Goal: Information Seeking & Learning: Learn about a topic

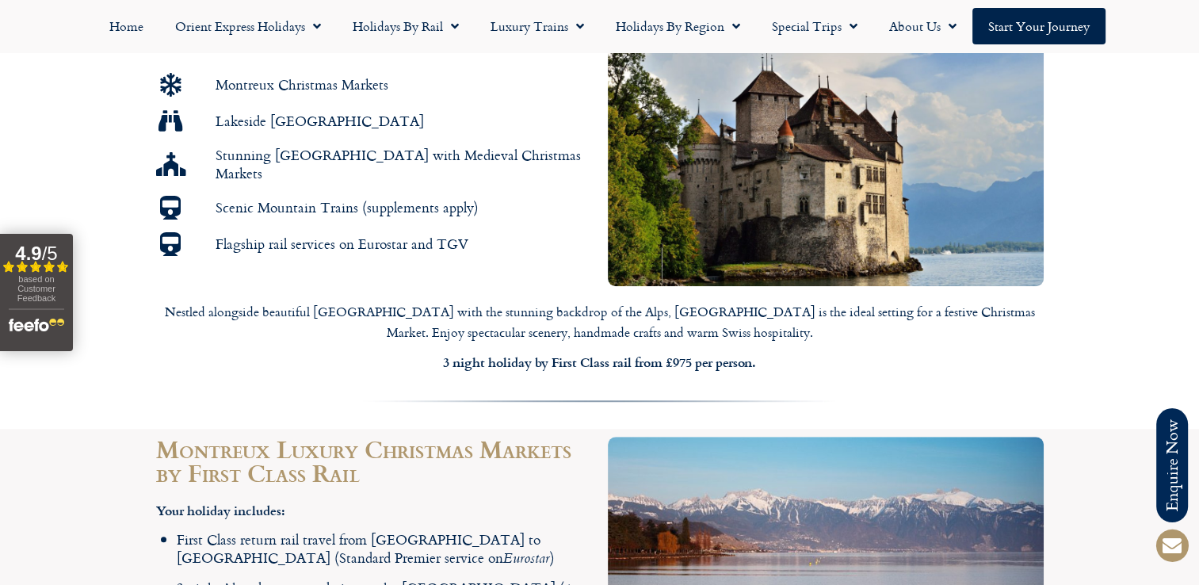
scroll to position [1030, 0]
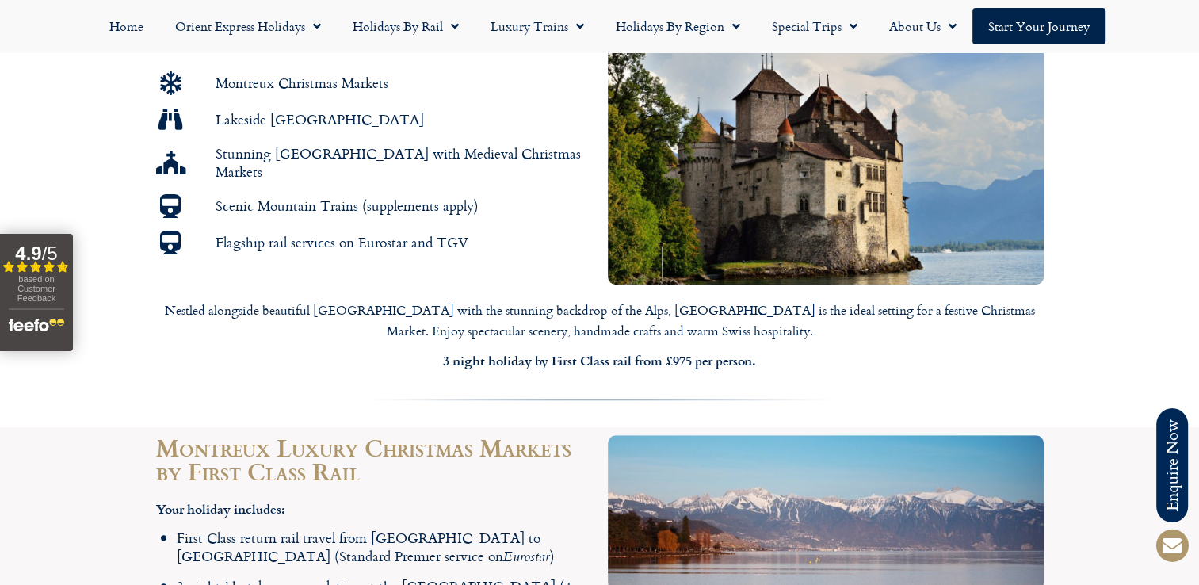
click at [749, 300] on p "Nestled alongside beautiful [GEOGRAPHIC_DATA] with the stunning backdrop of the…" at bounding box center [600, 320] width 888 height 40
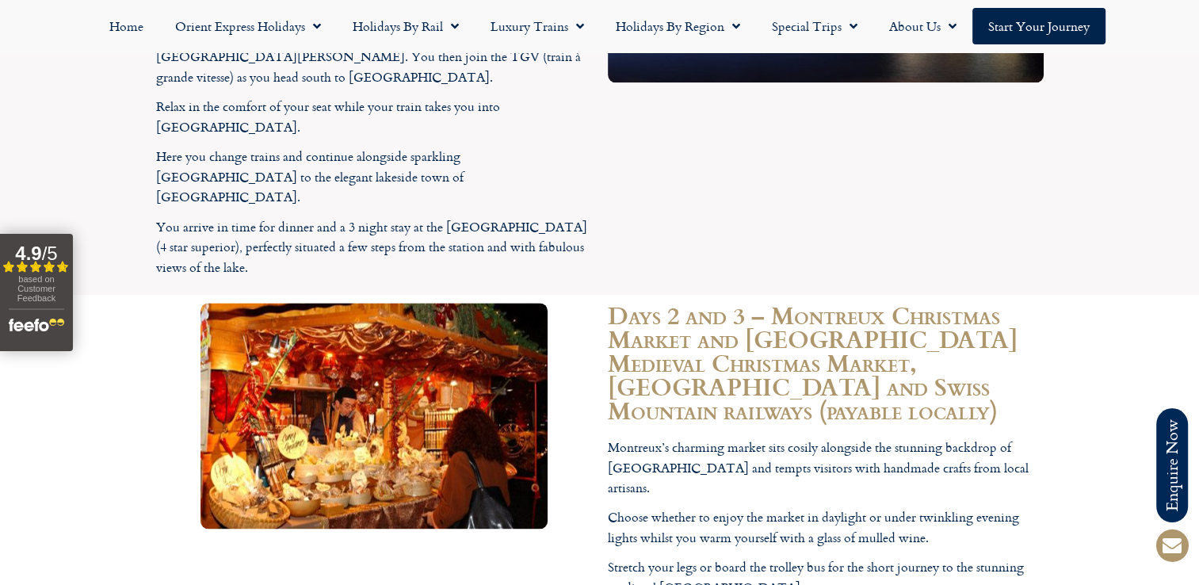
scroll to position [2061, 0]
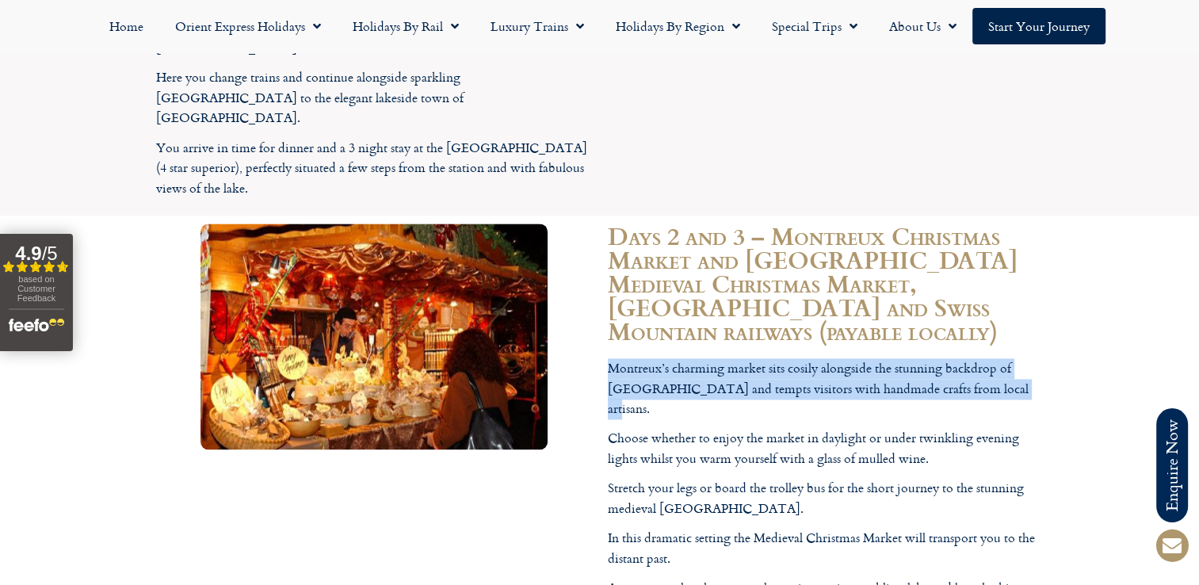
drag, startPoint x: 608, startPoint y: 250, endPoint x: 981, endPoint y: 275, distance: 374.2
click at [981, 358] on p "Montreux’s charming market sits cosily alongside the stunning backdrop of [GEOG…" at bounding box center [826, 388] width 436 height 61
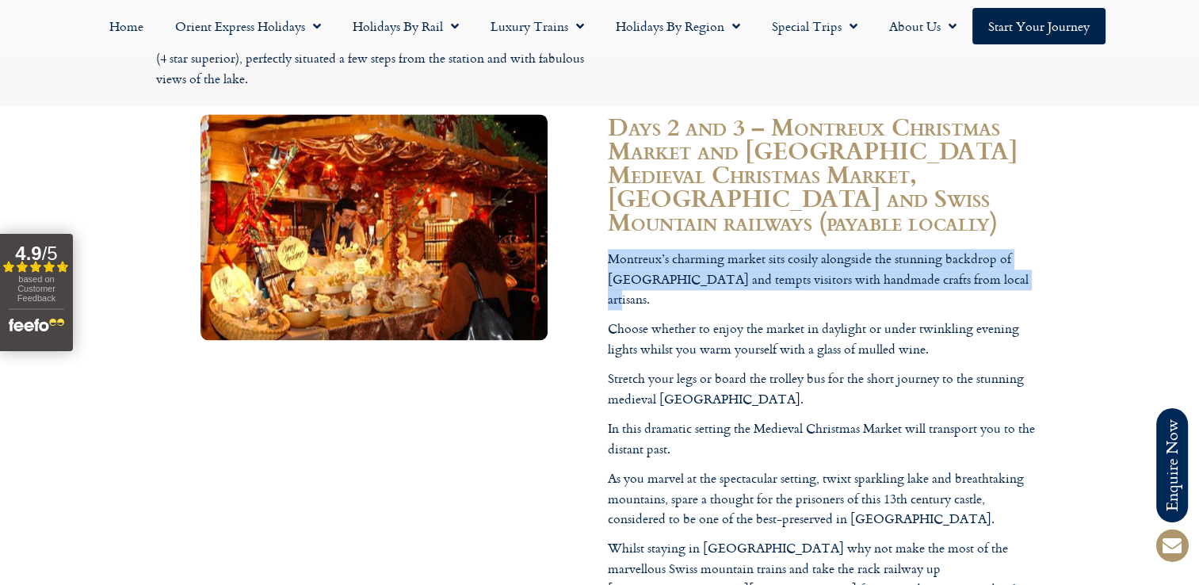
scroll to position [2220, 0]
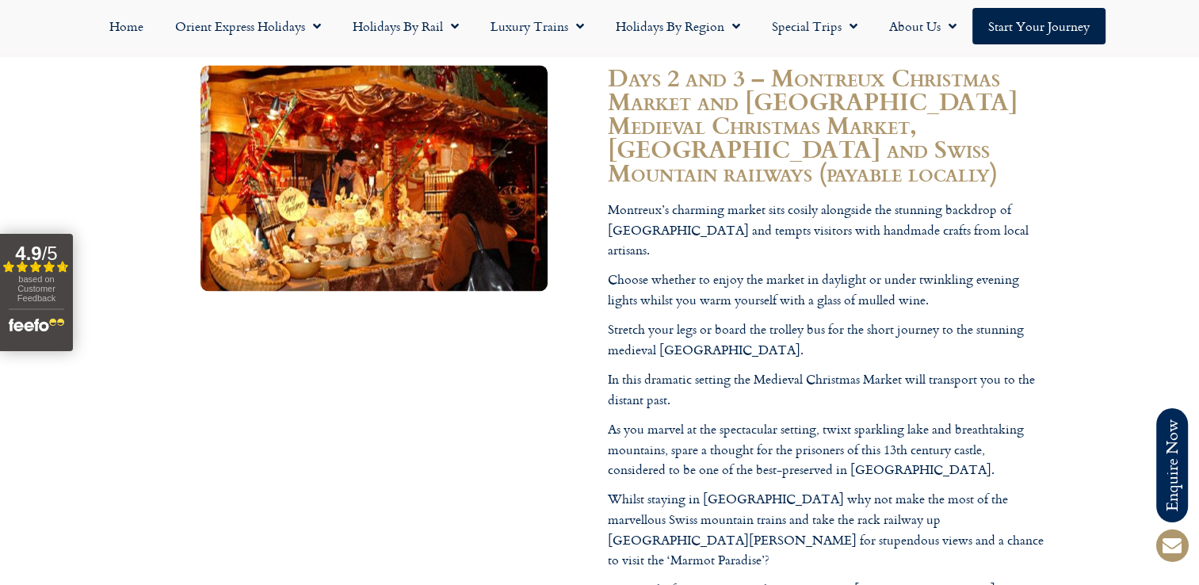
drag, startPoint x: 893, startPoint y: 473, endPoint x: 820, endPoint y: 445, distance: 78.0
drag, startPoint x: 820, startPoint y: 445, endPoint x: 848, endPoint y: 449, distance: 27.9
copy p "visit to the spectacular Glacier on the fabulous mountain train via Aigle to [G…"
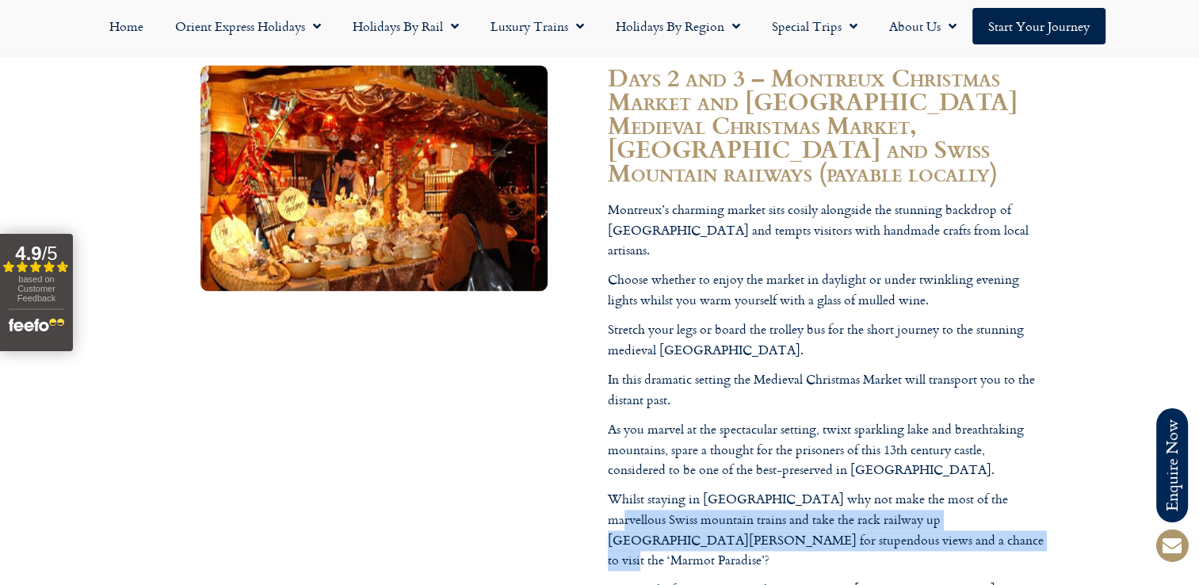
drag, startPoint x: 985, startPoint y: 361, endPoint x: 876, endPoint y: 398, distance: 115.6
click at [876, 489] on p "Whilst staying in [GEOGRAPHIC_DATA] why not make the most of the marvellous Swi…" at bounding box center [826, 529] width 436 height 81
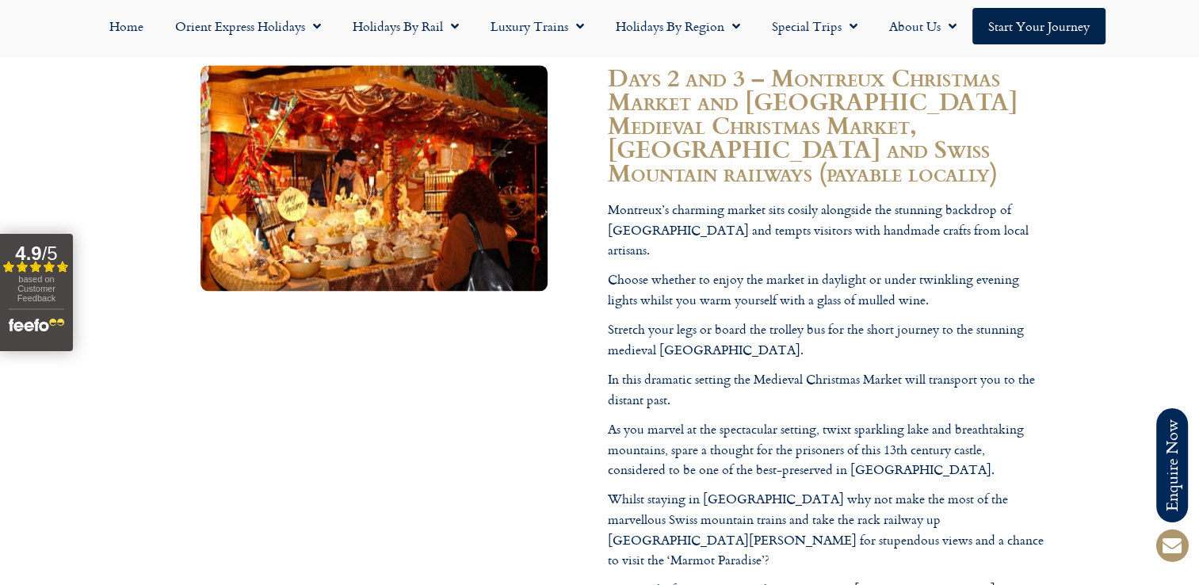
drag, startPoint x: 893, startPoint y: 471, endPoint x: 881, endPoint y: 452, distance: 22.4
copy p "spectacular Glacier on the fabulous mountain train via Aigle to Les Diablerets."
